Goal: Information Seeking & Learning: Learn about a topic

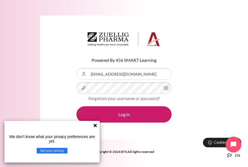
click at [77, 106] on button "Log in" at bounding box center [124, 114] width 95 height 16
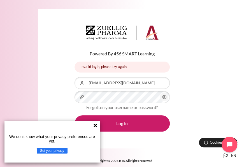
click at [96, 124] on icon at bounding box center [95, 124] width 3 height 3
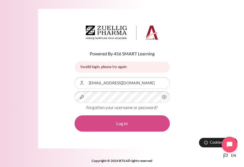
click at [127, 123] on button "Log in" at bounding box center [122, 123] width 95 height 16
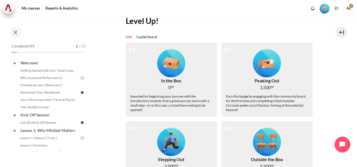
scroll to position [56, 0]
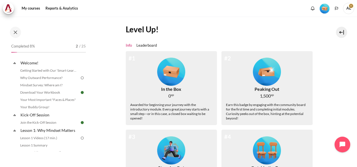
click at [3, 78] on div "Completed 8% 2 / 25 Expand Collapse Welcome! Highlighted" at bounding box center [45, 91] width 90 height 149
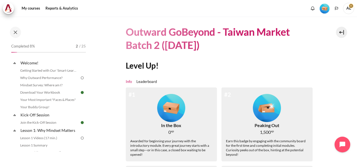
scroll to position [0, 0]
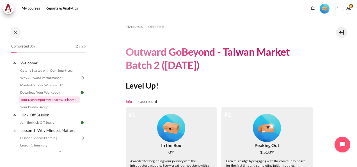
click at [39, 98] on link "Your Most Important "Faces & Places"" at bounding box center [49, 99] width 61 height 7
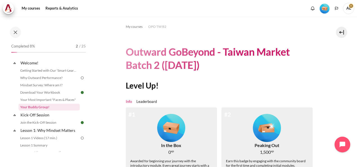
click at [40, 108] on link "Your Buddy Group!" at bounding box center [49, 106] width 61 height 7
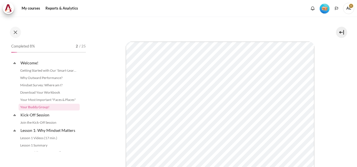
scroll to position [10, 0]
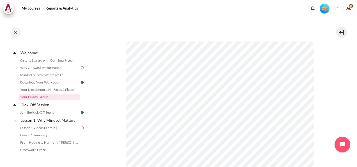
click at [328, 76] on section "My courses OPO TW B2 Welcome! Your Buddy Group! Your Buddy Group! Simply" at bounding box center [221, 101] width 263 height 282
